Goal: Task Accomplishment & Management: Manage account settings

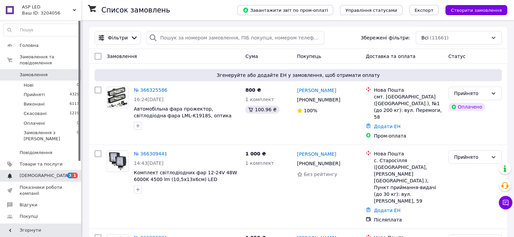
click at [43, 173] on span "[DEMOGRAPHIC_DATA]" at bounding box center [45, 176] width 50 height 6
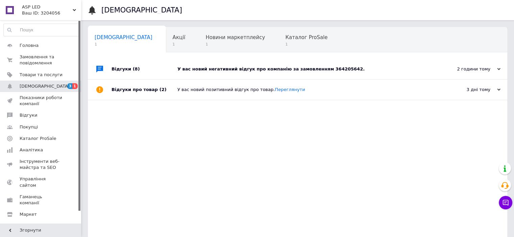
click at [320, 69] on div "У вас новий негативний відгук про компанію за замовленням 364205642." at bounding box center [304, 69] width 255 height 6
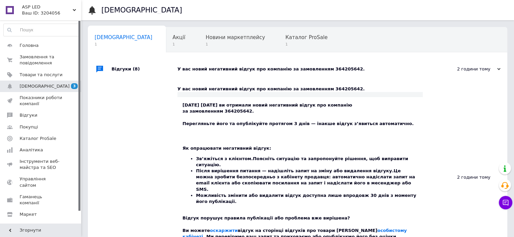
scroll to position [34, 0]
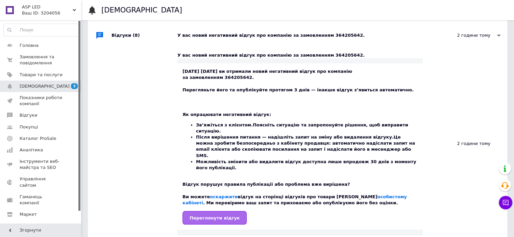
click at [222, 216] on span "Переглянути відгук" at bounding box center [214, 218] width 50 height 5
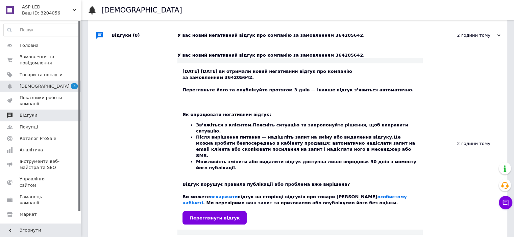
click at [19, 116] on span at bounding box center [10, 115] width 20 height 6
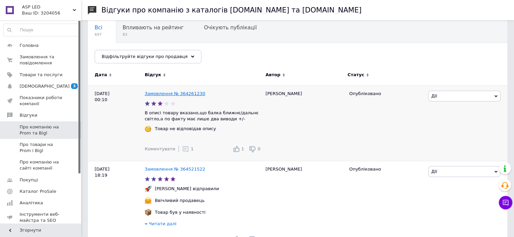
scroll to position [68, 0]
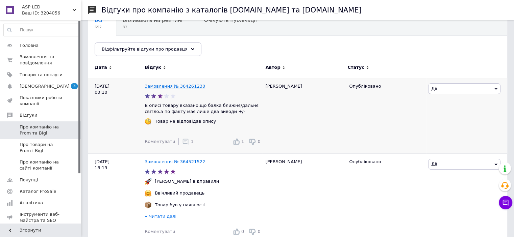
click at [184, 86] on link "Замовлення № 364261230" at bounding box center [175, 86] width 60 height 5
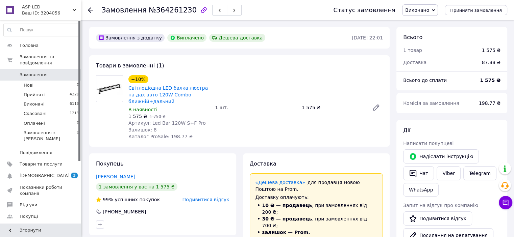
scroll to position [50, 0]
click at [90, 9] on icon at bounding box center [90, 9] width 5 height 5
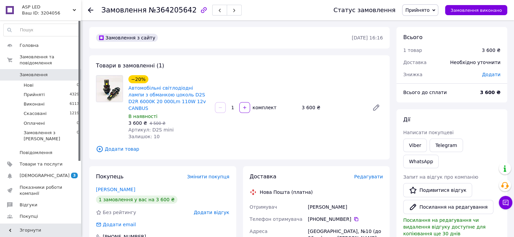
click at [31, 72] on span "Замовлення" at bounding box center [34, 75] width 28 height 6
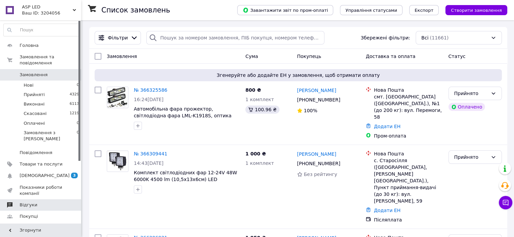
click at [32, 202] on span "Відгуки" at bounding box center [29, 205] width 18 height 6
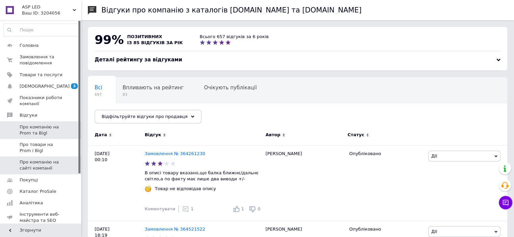
click at [46, 168] on span "Про компанію на сайті компанії" at bounding box center [41, 165] width 43 height 12
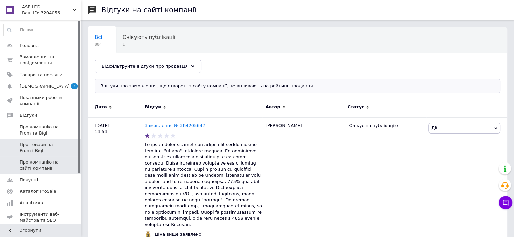
click at [44, 149] on span "Про товари на Prom і Bigl" at bounding box center [41, 148] width 43 height 12
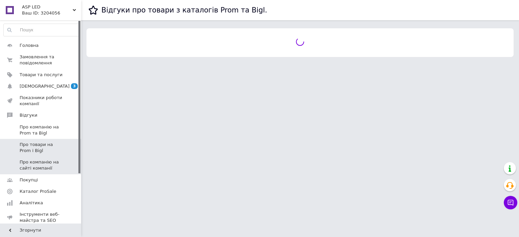
click at [41, 167] on span "Про компанію на сайті компанії" at bounding box center [41, 165] width 43 height 12
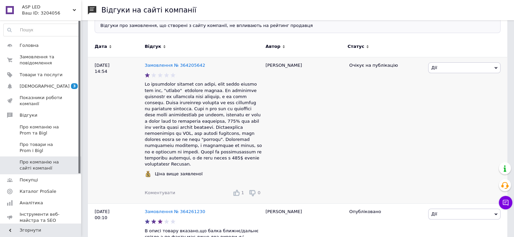
scroll to position [68, 0]
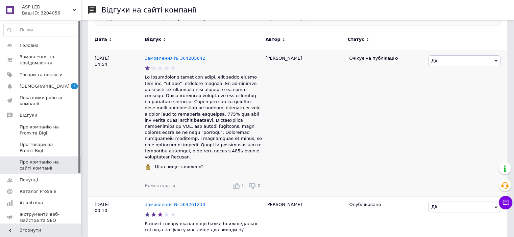
click at [162, 183] on span "Коментувати" at bounding box center [160, 185] width 30 height 5
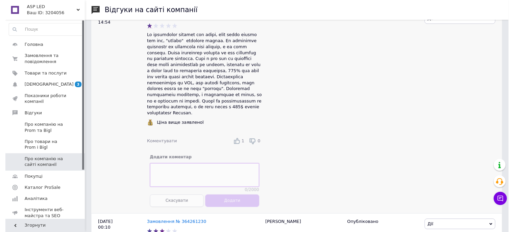
scroll to position [169, 0]
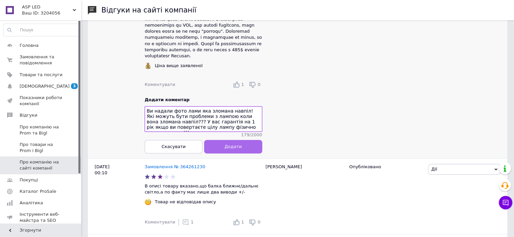
type textarea "Ви надали фото лами яка зломана навпіл! Які можуть бути проблеми з лампою коли …"
click at [227, 146] on span "Додати" at bounding box center [232, 146] width 17 height 5
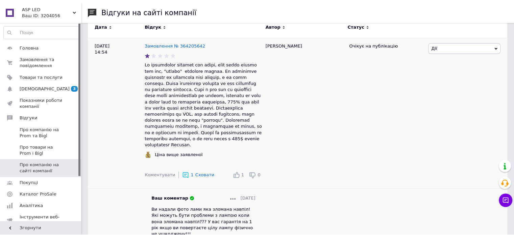
scroll to position [68, 0]
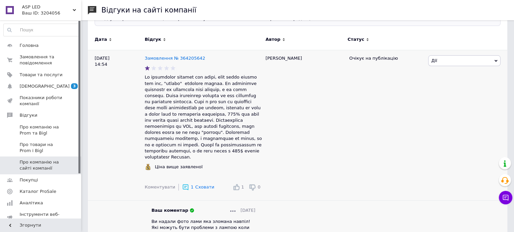
click at [495, 60] on icon at bounding box center [495, 61] width 3 height 2
click at [463, 101] on li "Приховати на сайті" at bounding box center [464, 101] width 72 height 9
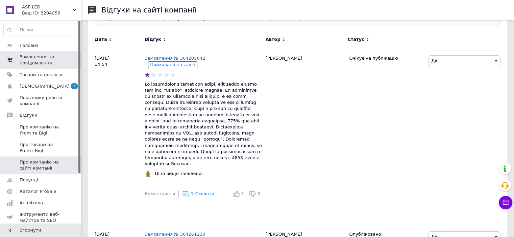
click at [30, 57] on span "Замовлення та повідомлення" at bounding box center [41, 60] width 43 height 12
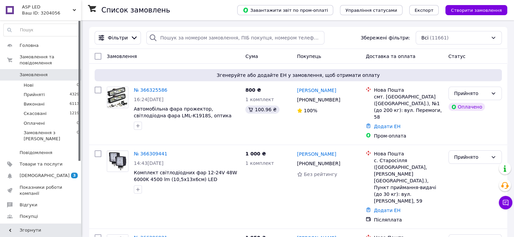
scroll to position [8, 0]
click at [151, 88] on link "№ 366325586" at bounding box center [150, 89] width 33 height 5
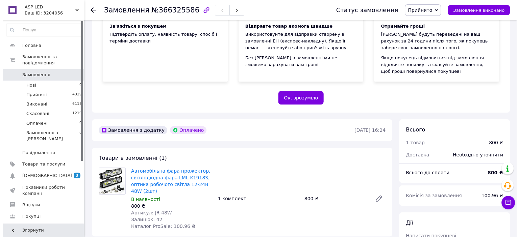
scroll to position [169, 0]
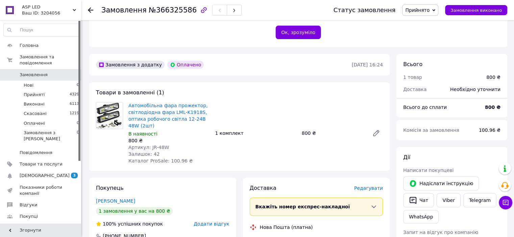
click at [367, 186] on span "Редагувати" at bounding box center [368, 188] width 29 height 5
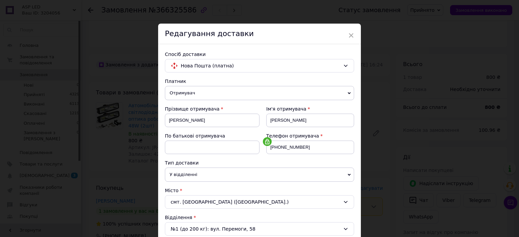
scroll to position [203, 0]
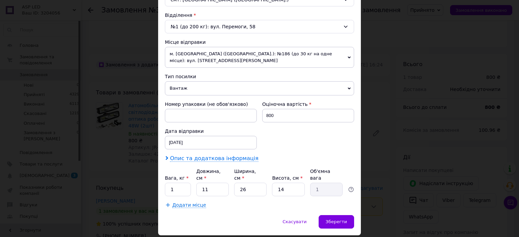
click at [201, 156] on span "Опис та додаткова інформація" at bounding box center [214, 158] width 88 height 7
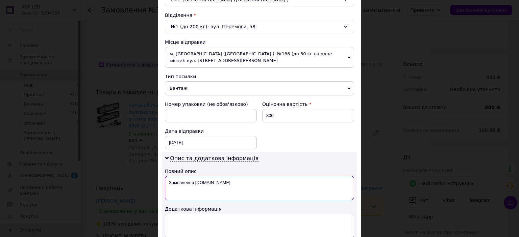
click at [214, 183] on textarea "Замовлення Prom.ua" at bounding box center [259, 188] width 189 height 24
type textarea "З"
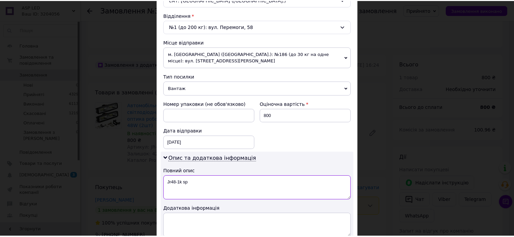
scroll to position [291, 0]
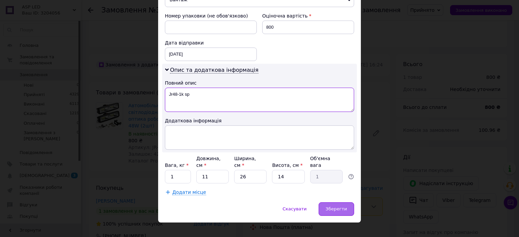
type textarea "Jr48-1k sp"
click at [346, 207] on span "Зберегти" at bounding box center [336, 209] width 21 height 5
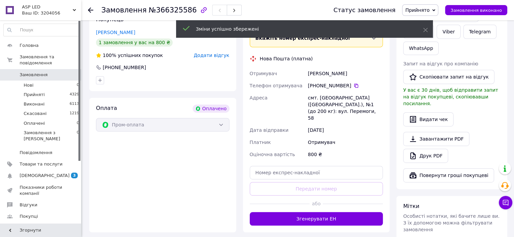
scroll to position [169, 0]
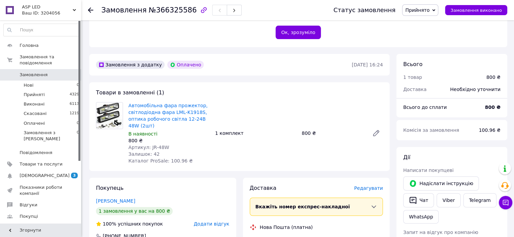
click at [90, 8] on use at bounding box center [90, 9] width 5 height 5
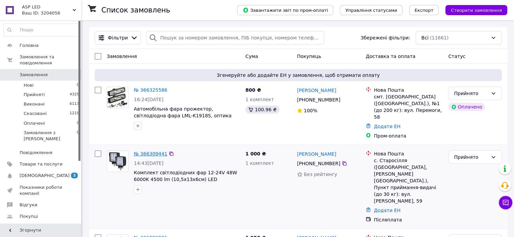
click at [150, 151] on link "№ 366309441" at bounding box center [150, 153] width 33 height 5
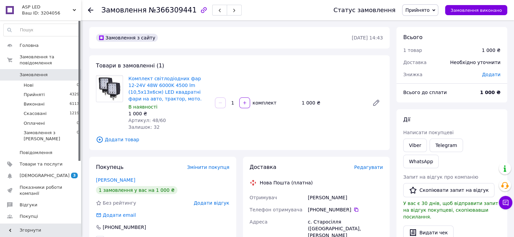
click at [369, 167] on span "Редагувати" at bounding box center [368, 167] width 29 height 5
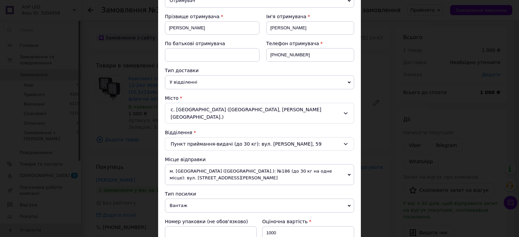
scroll to position [169, 0]
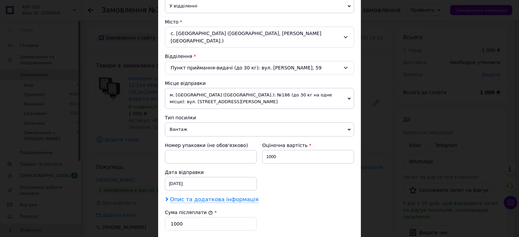
click at [210, 197] on span "Опис та додаткова інформація" at bounding box center [214, 200] width 88 height 7
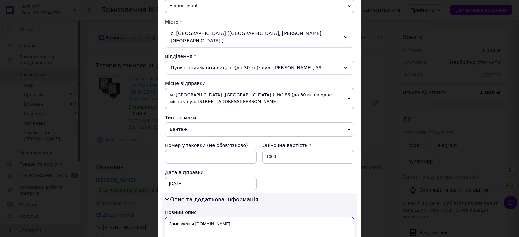
click at [222, 217] on textarea "Замовлення Prom.ua" at bounding box center [259, 229] width 189 height 24
type textarea "З"
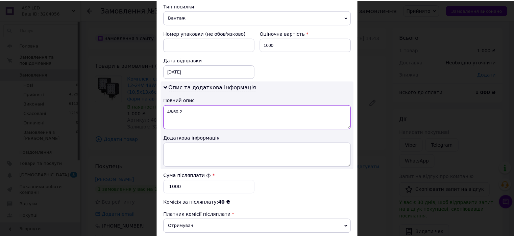
scroll to position [338, 0]
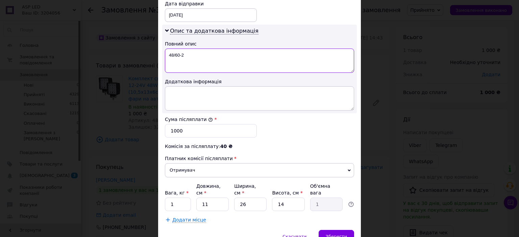
type textarea "48/60-2"
click at [185, 198] on input "1" at bounding box center [178, 205] width 26 height 14
type input "2"
click at [197, 124] on input "1000" at bounding box center [211, 131] width 92 height 14
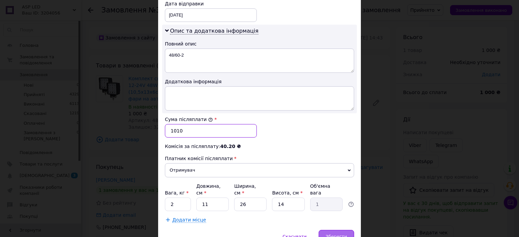
type input "1010"
click at [329, 234] on span "Зберегти" at bounding box center [336, 236] width 21 height 5
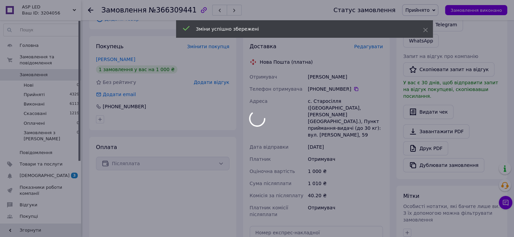
scroll to position [169, 0]
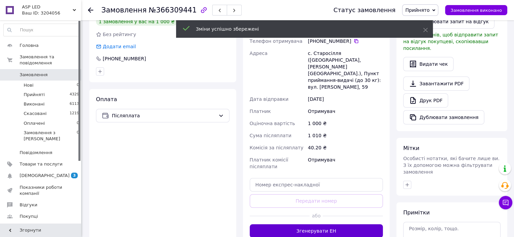
click at [317, 225] on button "Згенерувати ЕН" at bounding box center [316, 232] width 133 height 14
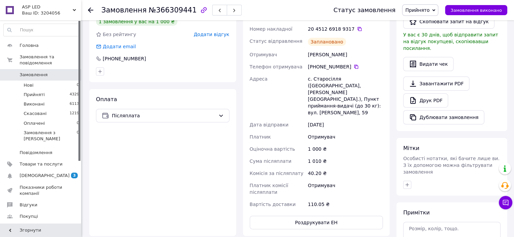
click at [92, 8] on icon at bounding box center [90, 9] width 5 height 5
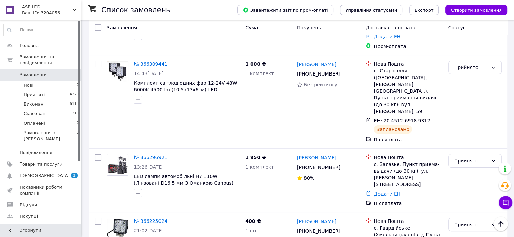
scroll to position [101, 0]
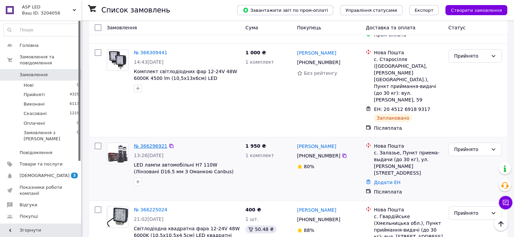
click at [150, 144] on link "№ 366296921" at bounding box center [150, 146] width 33 height 5
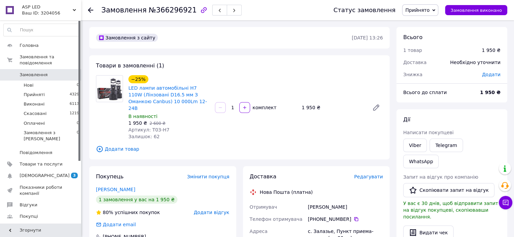
click at [368, 174] on span "Редагувати" at bounding box center [368, 176] width 29 height 5
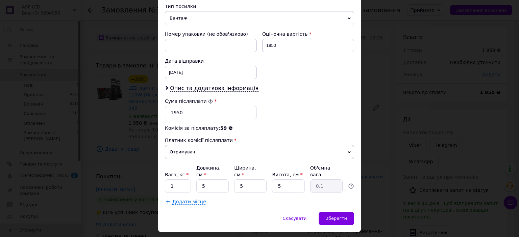
scroll to position [282, 0]
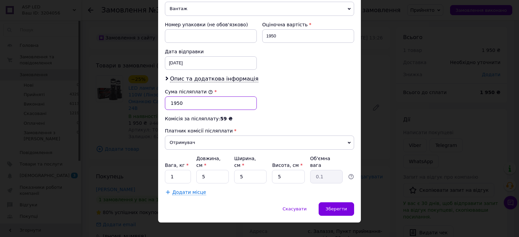
click at [196, 99] on input "1950" at bounding box center [211, 104] width 92 height 14
type input "1"
type input "2800"
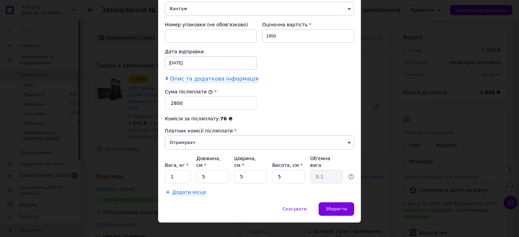
click at [201, 77] on span "Опис та додаткова інформація" at bounding box center [214, 79] width 88 height 7
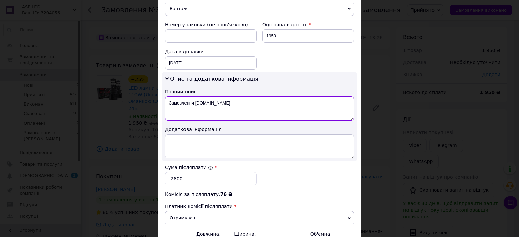
click at [219, 104] on textarea "Замовлення Prom.ua" at bounding box center [259, 109] width 189 height 24
type textarea "З"
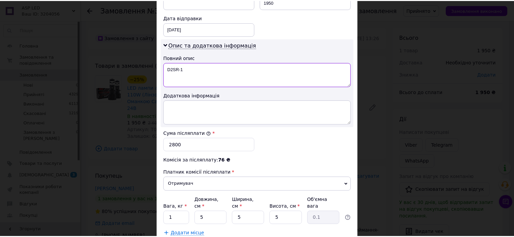
scroll to position [358, 0]
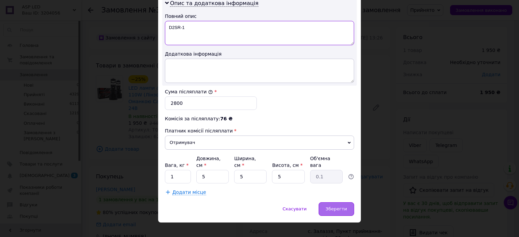
type textarea "D2SR-1"
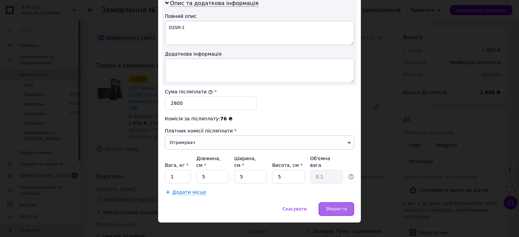
click at [341, 207] on span "Зберегти" at bounding box center [336, 209] width 21 height 5
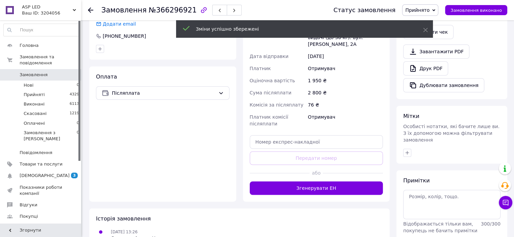
scroll to position [270, 0]
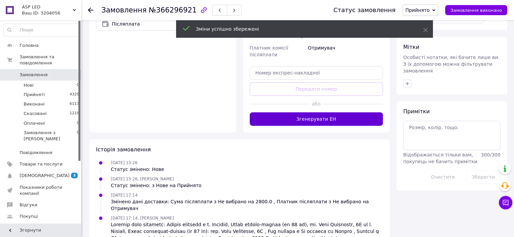
click at [306, 112] on button "Згенерувати ЕН" at bounding box center [316, 119] width 133 height 14
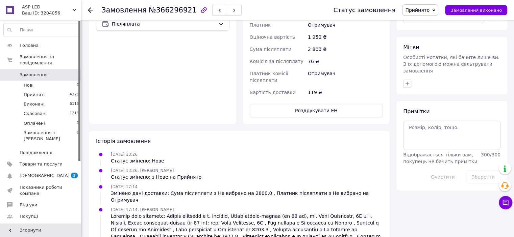
click at [89, 9] on use at bounding box center [90, 9] width 5 height 5
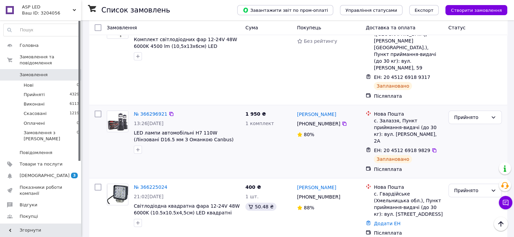
scroll to position [169, 0]
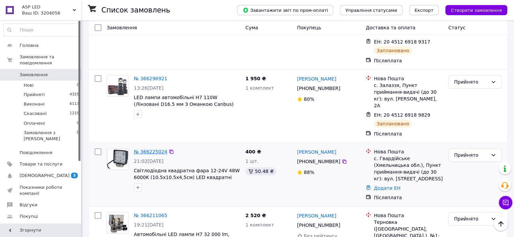
click at [152, 149] on link "№ 366225024" at bounding box center [150, 151] width 33 height 5
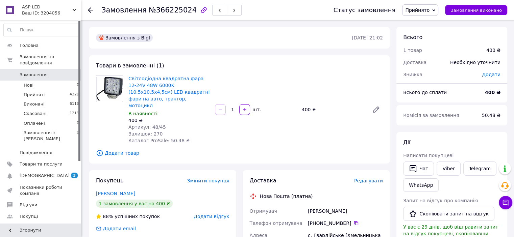
click at [369, 178] on span "Редагувати" at bounding box center [368, 180] width 29 height 5
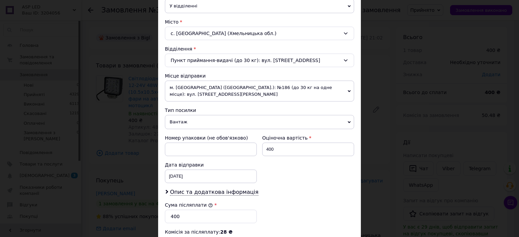
scroll to position [236, 0]
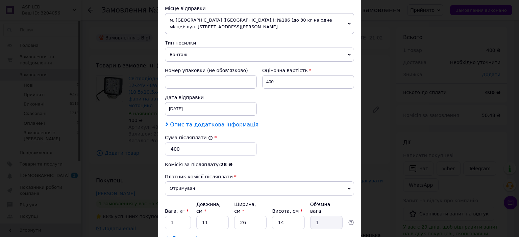
click at [222, 125] on span "Опис та додаткова інформація" at bounding box center [214, 125] width 88 height 7
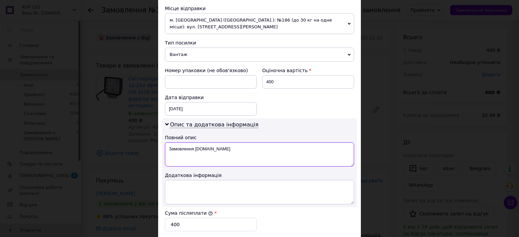
click at [227, 147] on textarea "Замовлення Bigl.ua" at bounding box center [259, 155] width 189 height 24
type textarea "З"
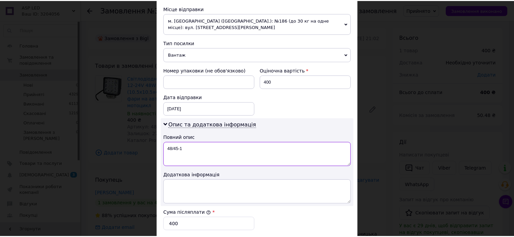
scroll to position [358, 0]
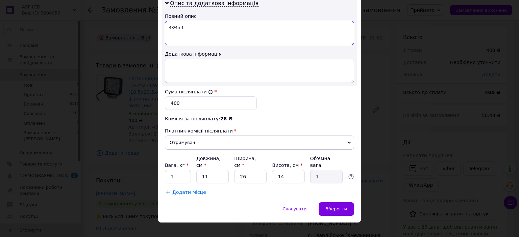
type textarea "48/45-1"
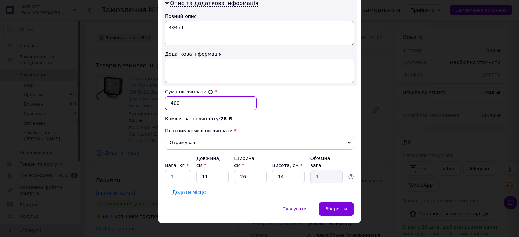
click at [190, 104] on input "400" at bounding box center [211, 104] width 92 height 14
type input "410"
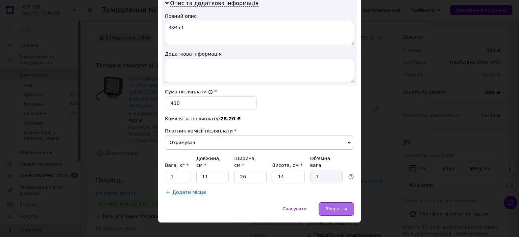
click at [342, 203] on div "Зберегти" at bounding box center [335, 210] width 35 height 14
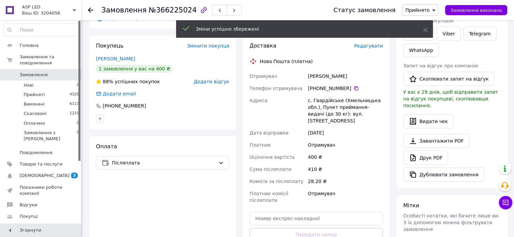
scroll to position [236, 0]
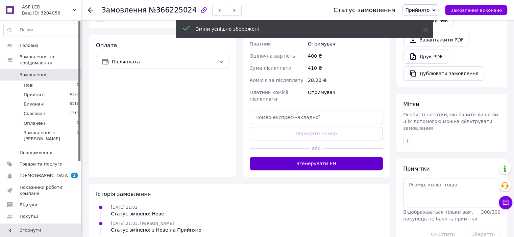
click at [314, 157] on button "Згенерувати ЕН" at bounding box center [316, 164] width 133 height 14
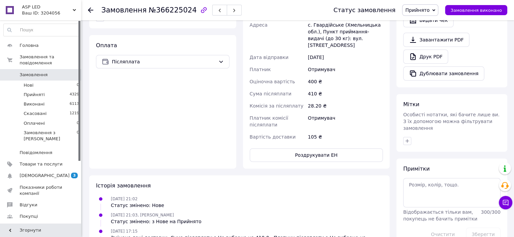
click at [89, 9] on icon at bounding box center [90, 9] width 5 height 5
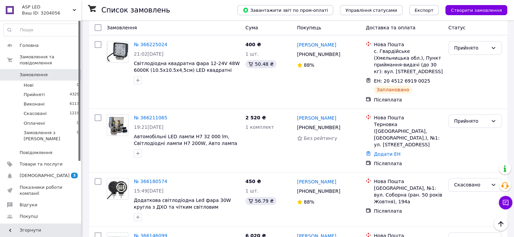
scroll to position [304, 0]
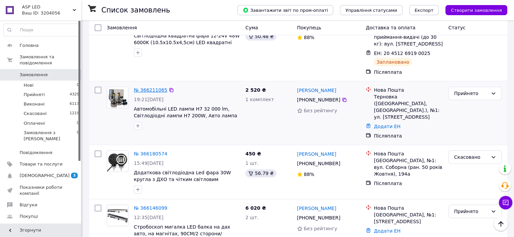
click at [150, 87] on link "№ 366211065" at bounding box center [150, 89] width 33 height 5
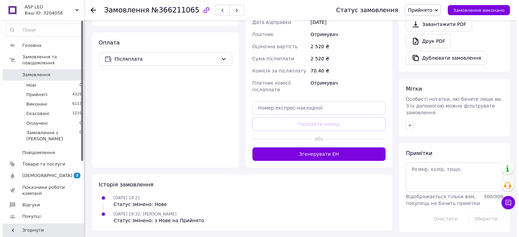
scroll to position [59, 0]
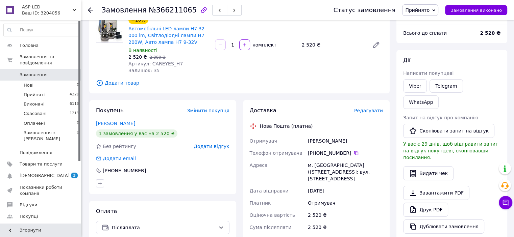
click at [365, 110] on span "Редагувати" at bounding box center [368, 110] width 29 height 5
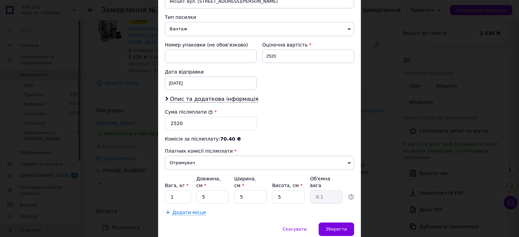
scroll to position [270, 0]
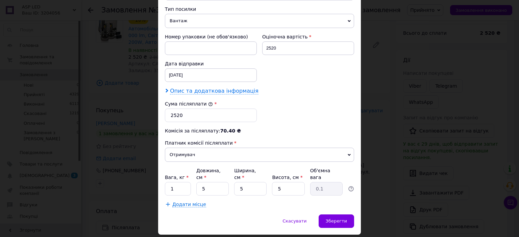
click at [217, 91] on span "Опис та додаткова інформація" at bounding box center [214, 91] width 88 height 7
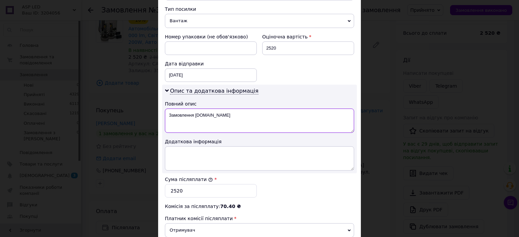
click at [232, 119] on textarea "Замовлення Prom.ua" at bounding box center [259, 121] width 189 height 24
type textarea "З"
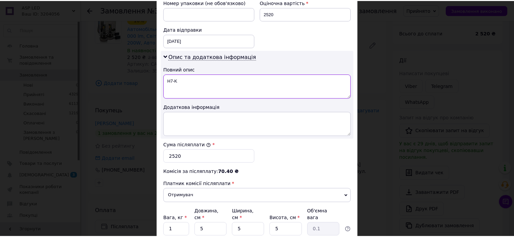
scroll to position [358, 0]
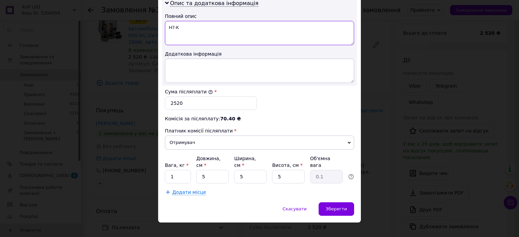
type textarea "H7-K"
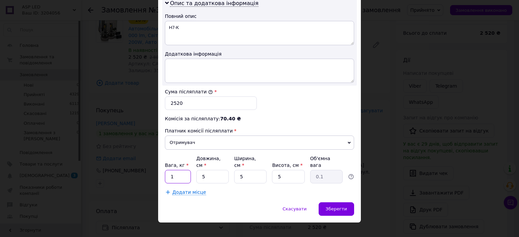
click at [184, 170] on input "1" at bounding box center [178, 177] width 26 height 14
type input "2"
click at [338, 207] on span "Зберегти" at bounding box center [336, 209] width 21 height 5
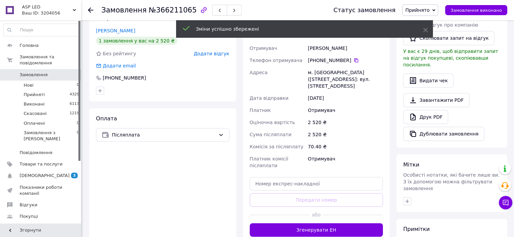
scroll to position [228, 0]
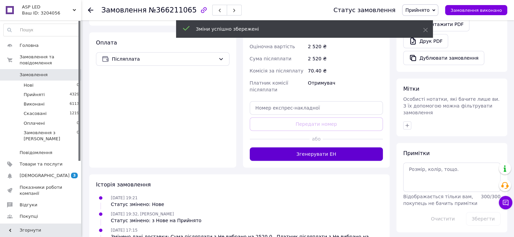
click at [313, 154] on button "Згенерувати ЕН" at bounding box center [316, 155] width 133 height 14
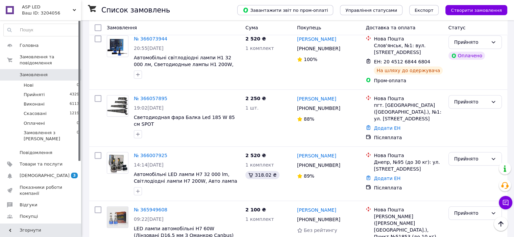
scroll to position [608, 0]
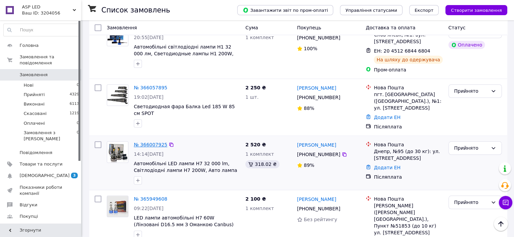
click at [154, 142] on link "№ 366007925" at bounding box center [150, 144] width 33 height 5
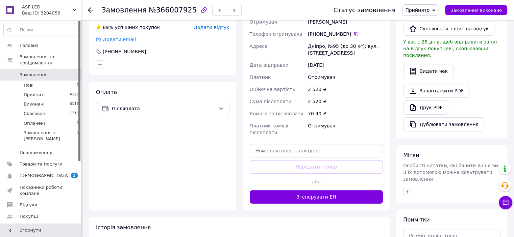
scroll to position [239, 0]
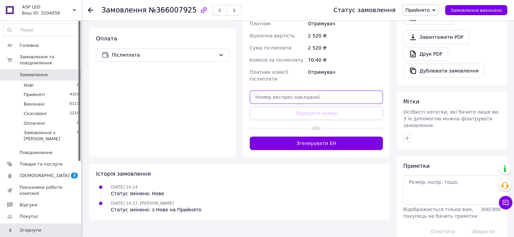
click at [274, 98] on input "text" at bounding box center [316, 98] width 133 height 14
paste input "20451268040153"
type input "20451268040153"
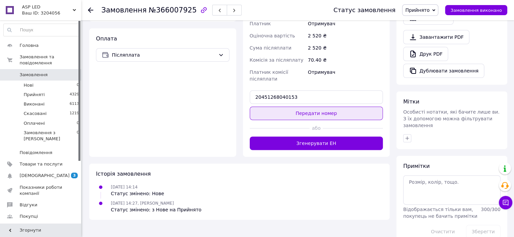
click at [315, 113] on button "Передати номер" at bounding box center [316, 114] width 133 height 14
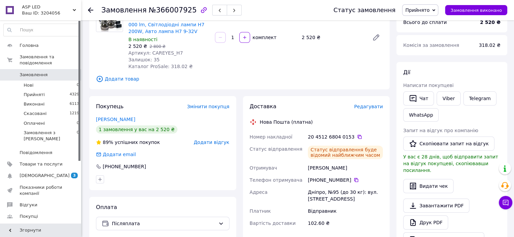
scroll to position [104, 0]
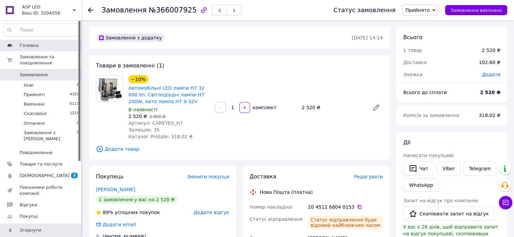
click at [31, 44] on span "Головна" at bounding box center [29, 46] width 19 height 6
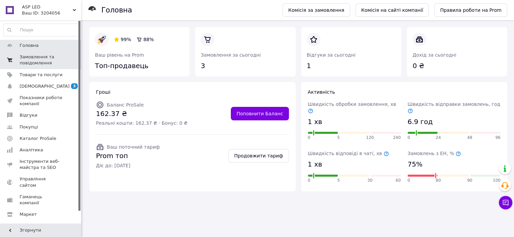
click at [38, 62] on span "Замовлення та повідомлення" at bounding box center [41, 60] width 43 height 12
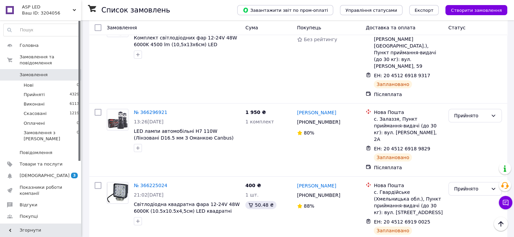
scroll to position [203, 0]
